Goal: Navigation & Orientation: Find specific page/section

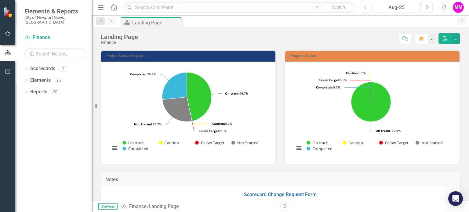
scroll to position [10, 0]
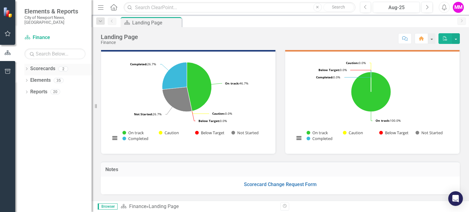
click at [27, 68] on icon "Dropdown" at bounding box center [26, 69] width 4 height 3
click at [30, 78] on icon "Dropdown" at bounding box center [29, 80] width 5 height 4
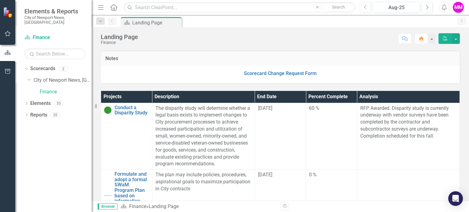
scroll to position [125, 0]
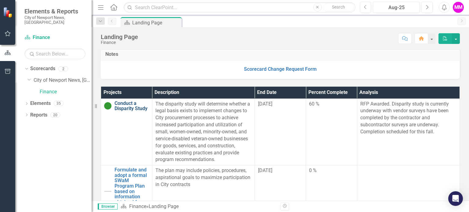
click at [121, 111] on link "Conduct a Disparity Study" at bounding box center [131, 106] width 34 height 11
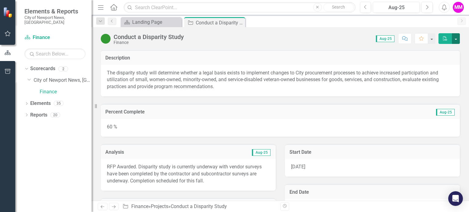
click at [455, 40] on button "button" at bounding box center [456, 38] width 8 height 11
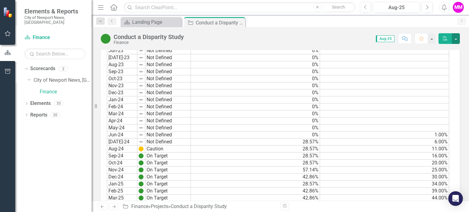
scroll to position [337, 0]
click at [43, 88] on link "Finance" at bounding box center [66, 91] width 52 height 7
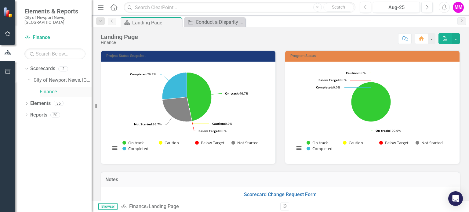
click at [43, 88] on link "Finance" at bounding box center [66, 91] width 52 height 7
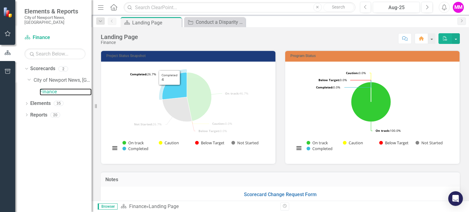
click at [170, 90] on icon "Completed, 4." at bounding box center [174, 85] width 25 height 27
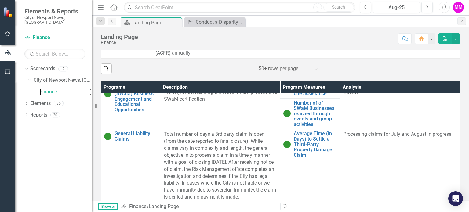
scroll to position [20, 0]
click at [130, 107] on link "Small, Women-owned, and Minority-owned (SWaM) Business Engagement and Education…" at bounding box center [135, 94] width 43 height 38
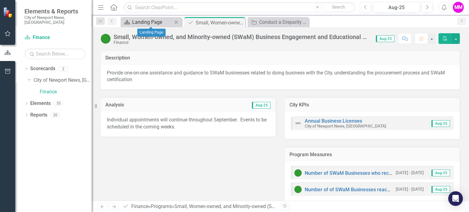
click at [139, 20] on div "Landing Page" at bounding box center [152, 22] width 40 height 8
